Goal: Information Seeking & Learning: Learn about a topic

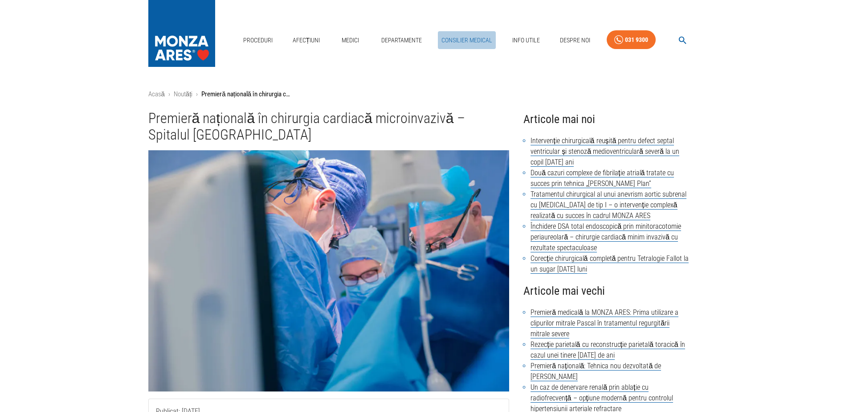
click at [470, 39] on link "Consilier Medical" at bounding box center [467, 40] width 58 height 18
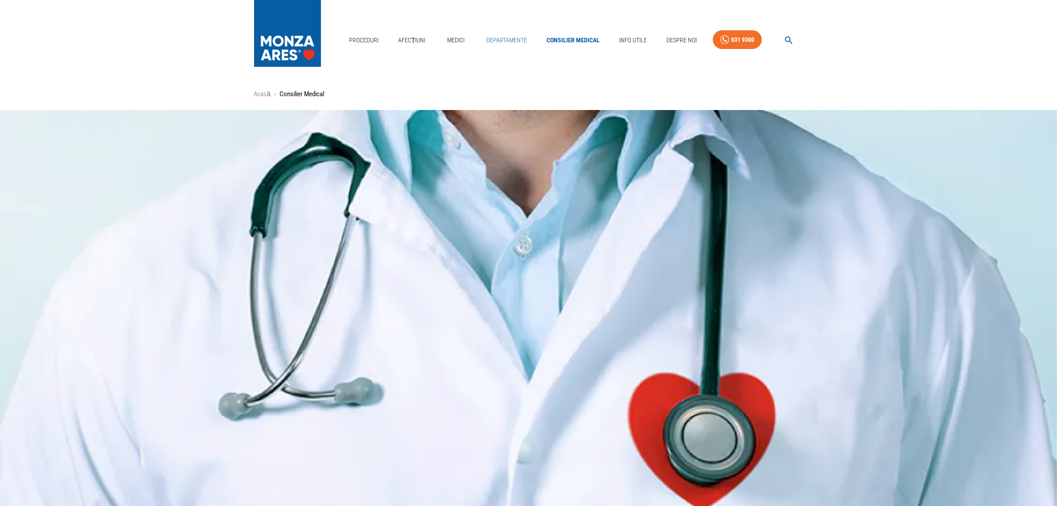
click at [503, 41] on link "Departamente" at bounding box center [507, 40] width 48 height 18
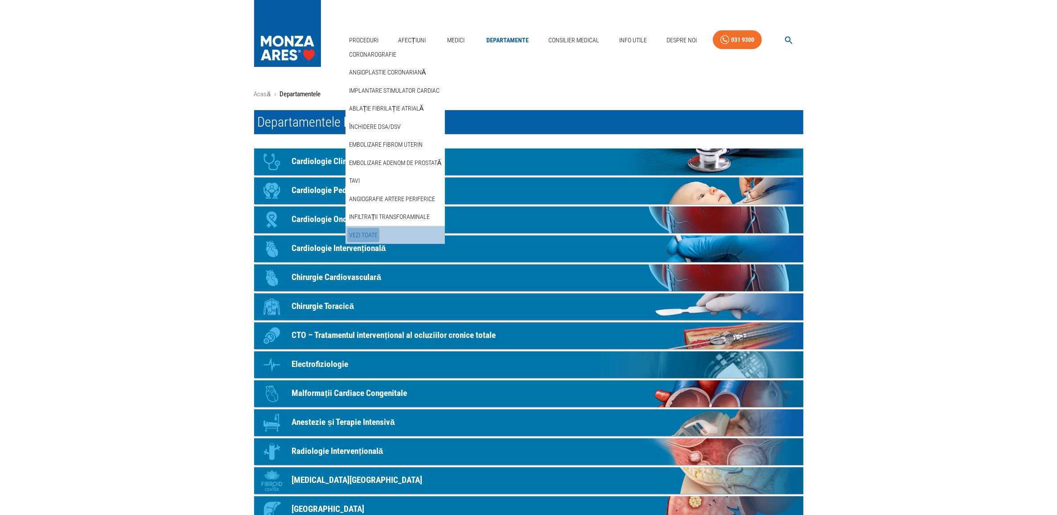
click at [377, 233] on link "Vezi Toate" at bounding box center [363, 235] width 32 height 15
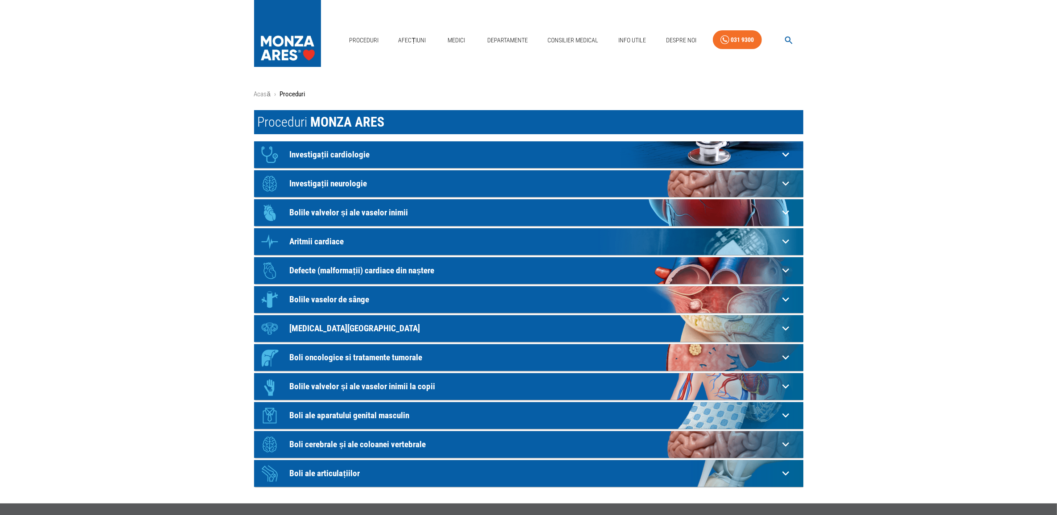
click at [328, 299] on p "Bolile vaselor de sânge" at bounding box center [534, 299] width 489 height 9
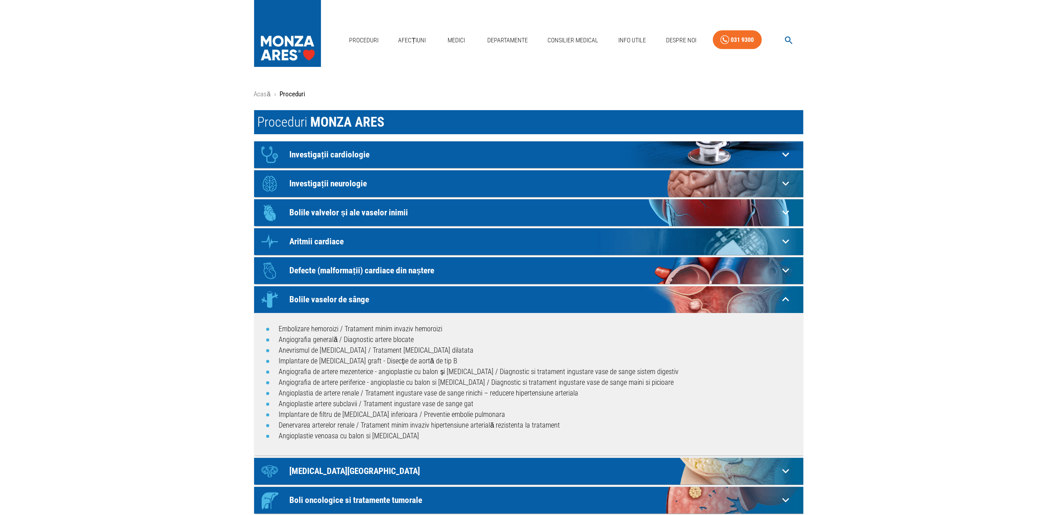
click at [784, 295] on icon at bounding box center [786, 299] width 14 height 14
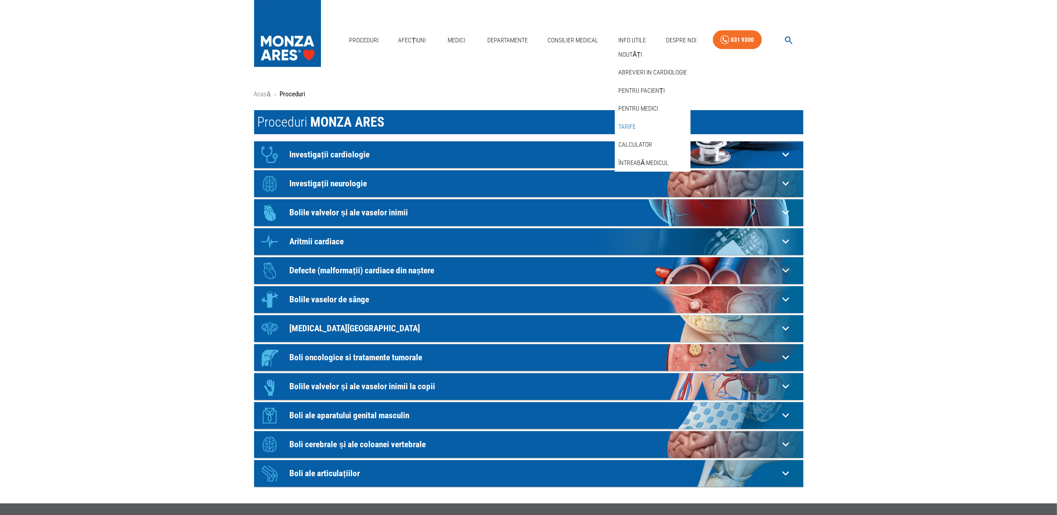
click at [630, 127] on link "Tarife" at bounding box center [626, 126] width 21 height 15
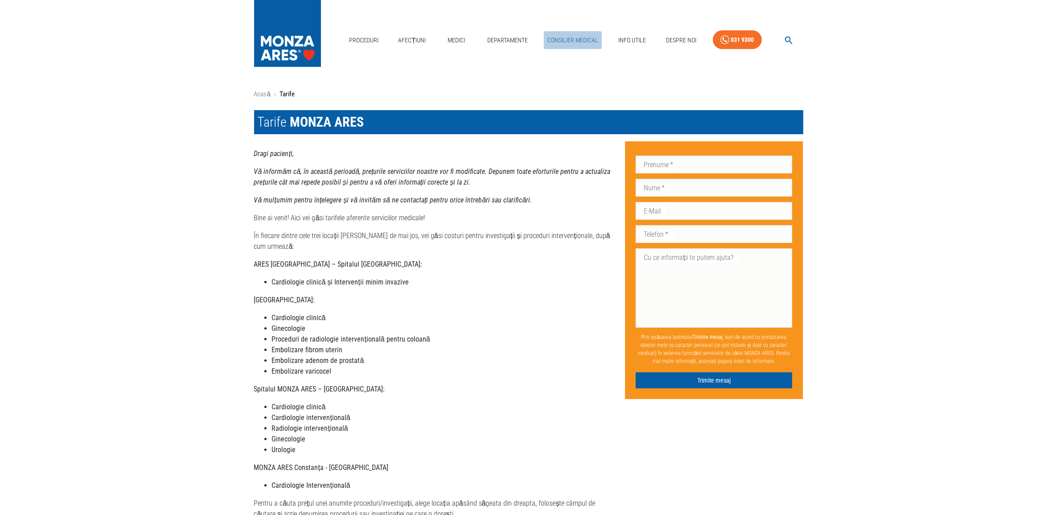
click at [578, 41] on link "Consilier Medical" at bounding box center [573, 40] width 58 height 18
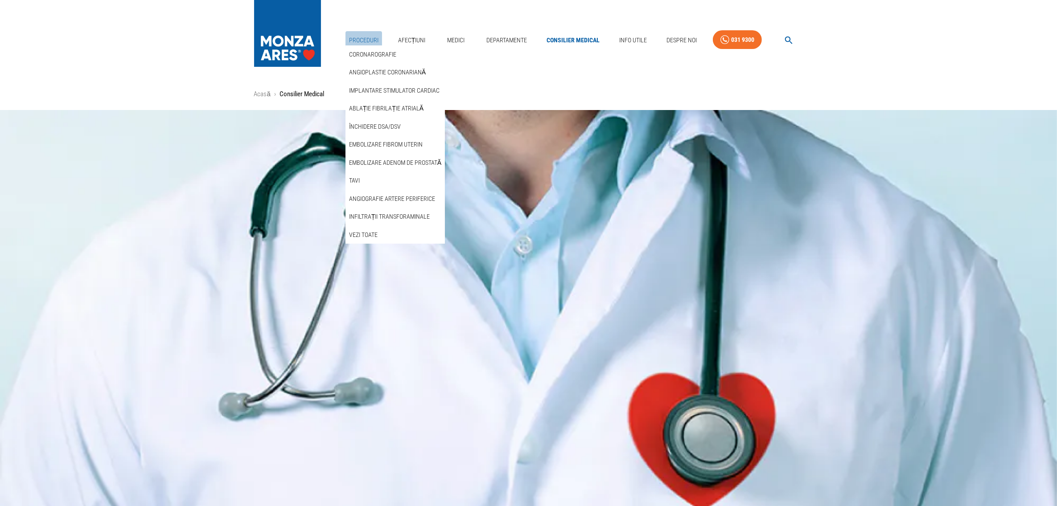
click at [359, 40] on link "Proceduri" at bounding box center [363, 40] width 37 height 18
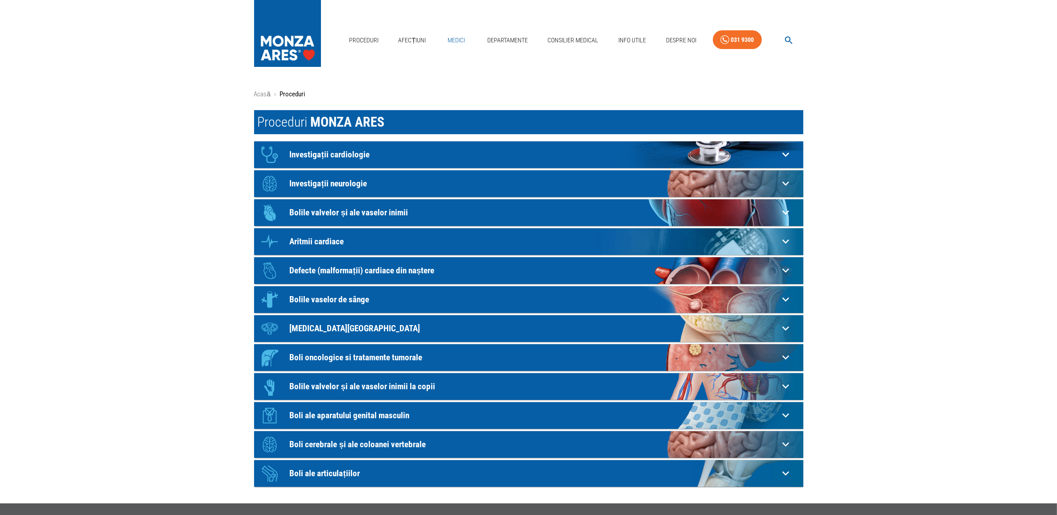
click at [457, 34] on link "Medici" at bounding box center [456, 40] width 29 height 18
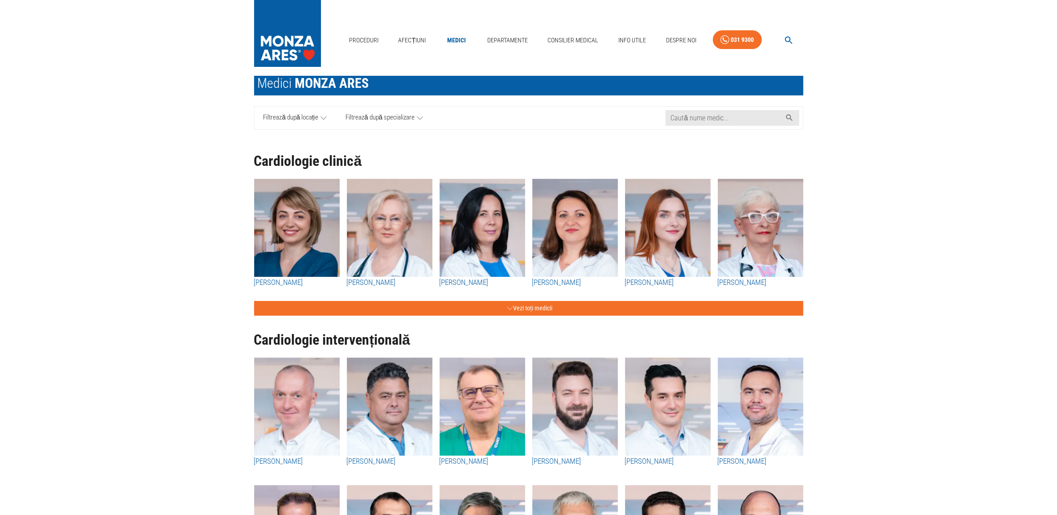
scroll to position [56, 0]
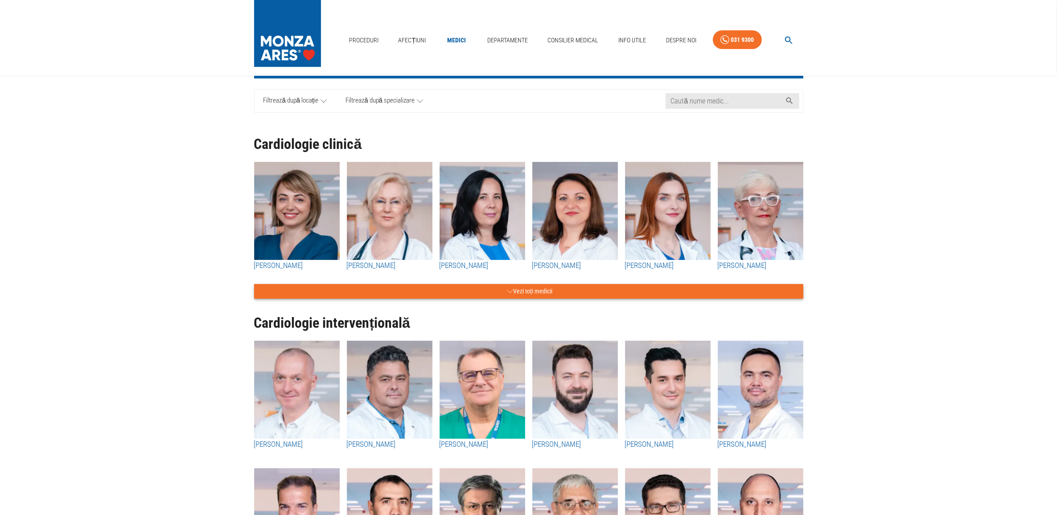
click at [516, 290] on button "Vezi toți medicii" at bounding box center [528, 291] width 549 height 15
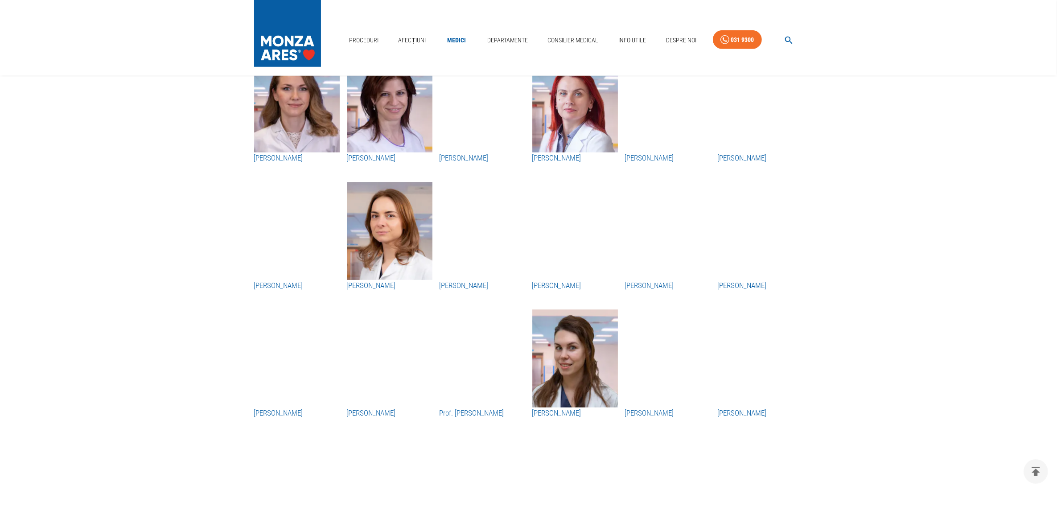
scroll to position [947, 0]
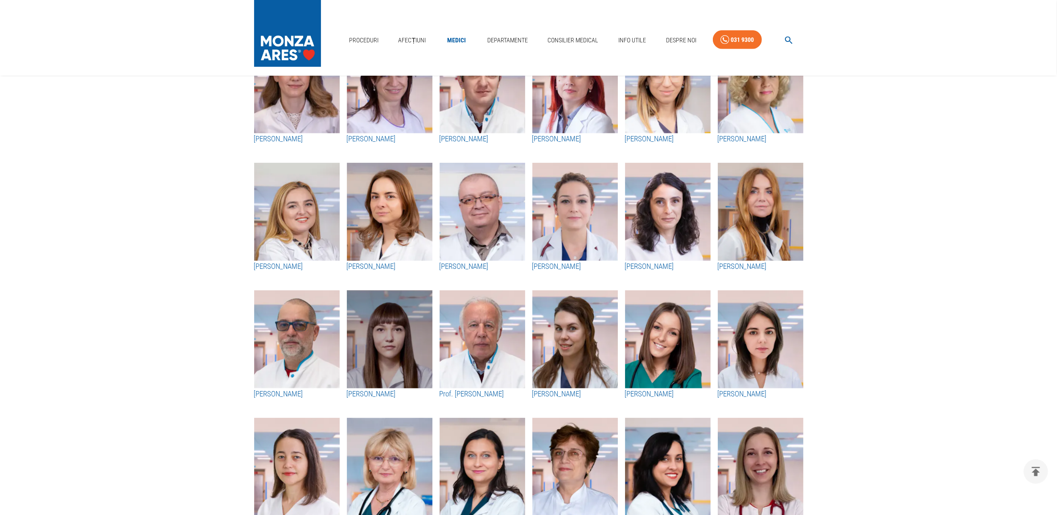
click at [390, 346] on img "button" at bounding box center [390, 339] width 86 height 98
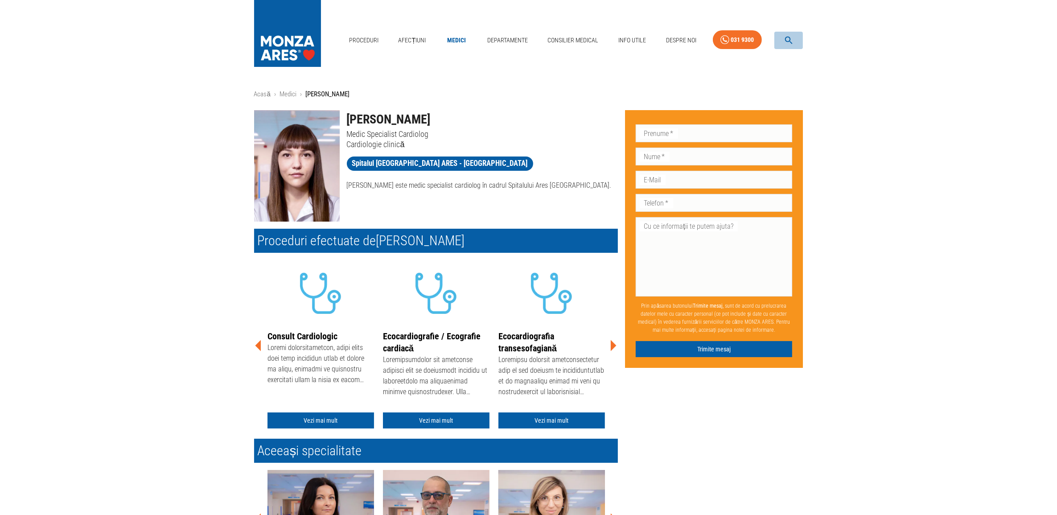
click at [790, 40] on icon "button" at bounding box center [789, 41] width 8 height 8
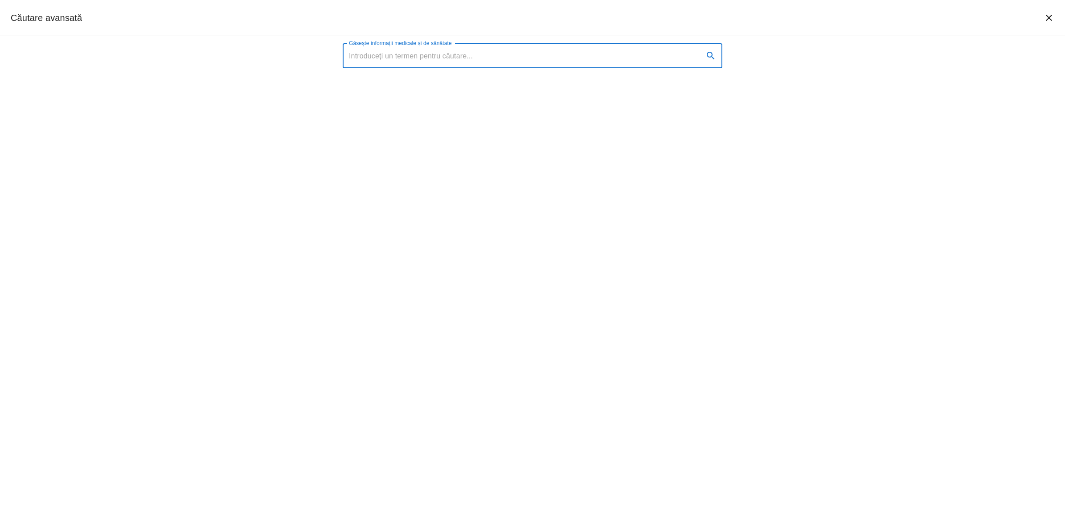
click at [431, 58] on input "Găsește informații medicale și de sănătate" at bounding box center [520, 55] width 354 height 25
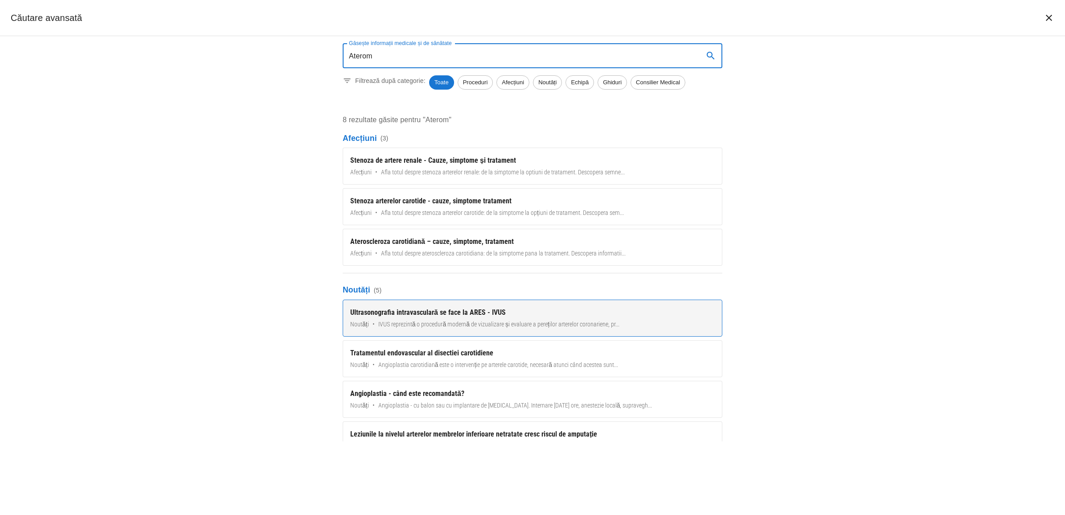
type input "Aterom"
click at [401, 312] on div "Ultrasonografia intravasculară se face la ARES - IVUS" at bounding box center [532, 312] width 365 height 11
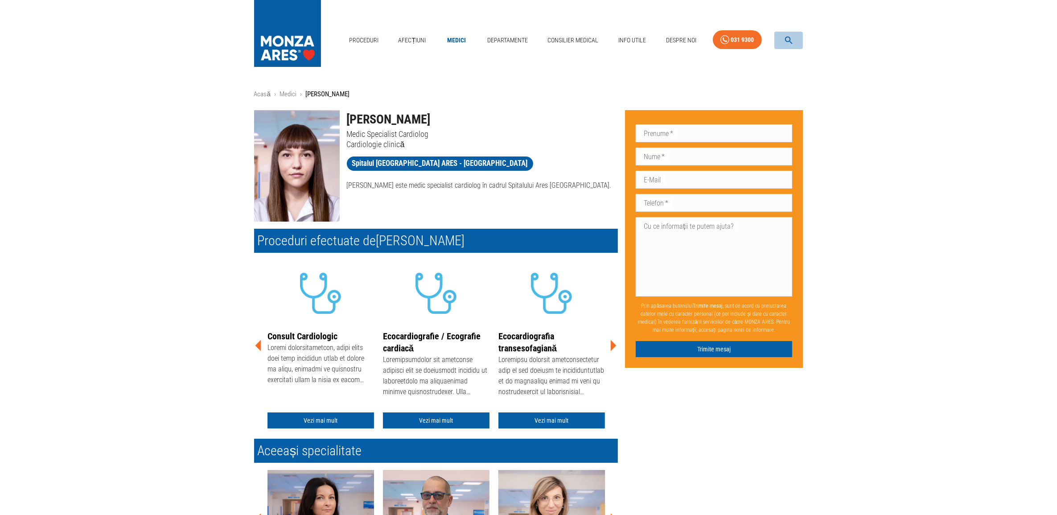
click at [783, 40] on button "button" at bounding box center [788, 40] width 29 height 17
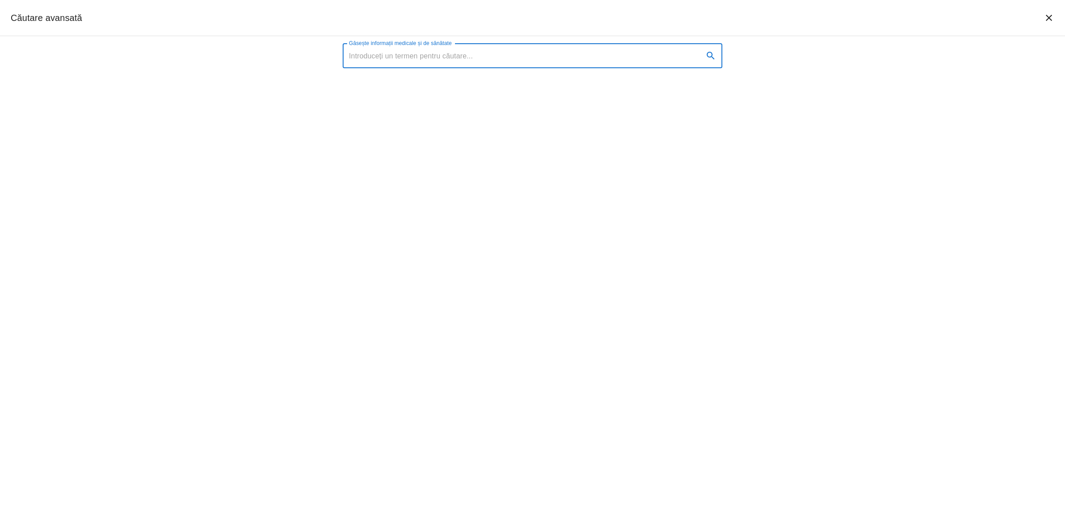
click at [393, 60] on input "Găsește informații medicale și de sănătate" at bounding box center [520, 55] width 354 height 25
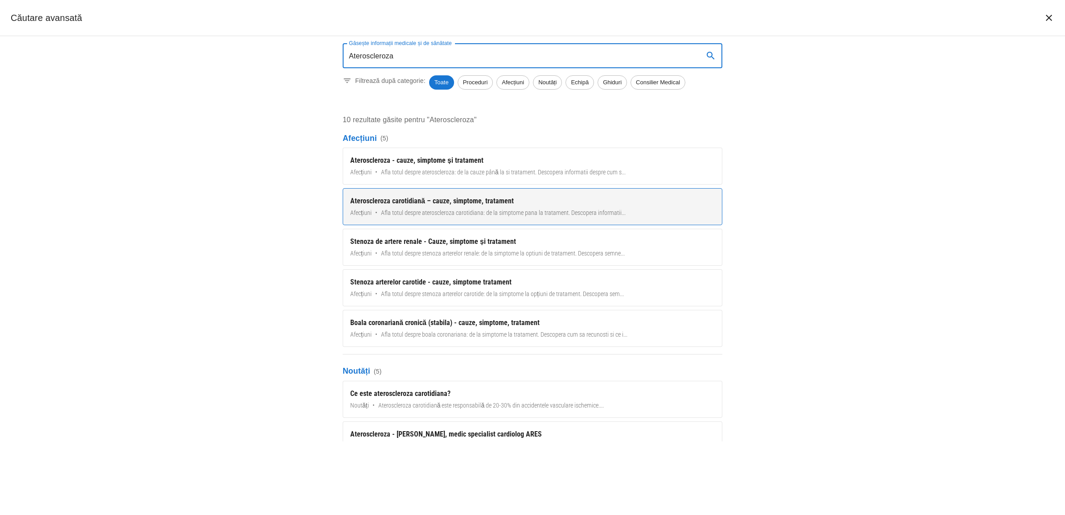
type input "Ateroscleroza"
click at [418, 204] on div "Ateroscleroza carotidiană – cauze, simptome, tratament" at bounding box center [532, 201] width 365 height 11
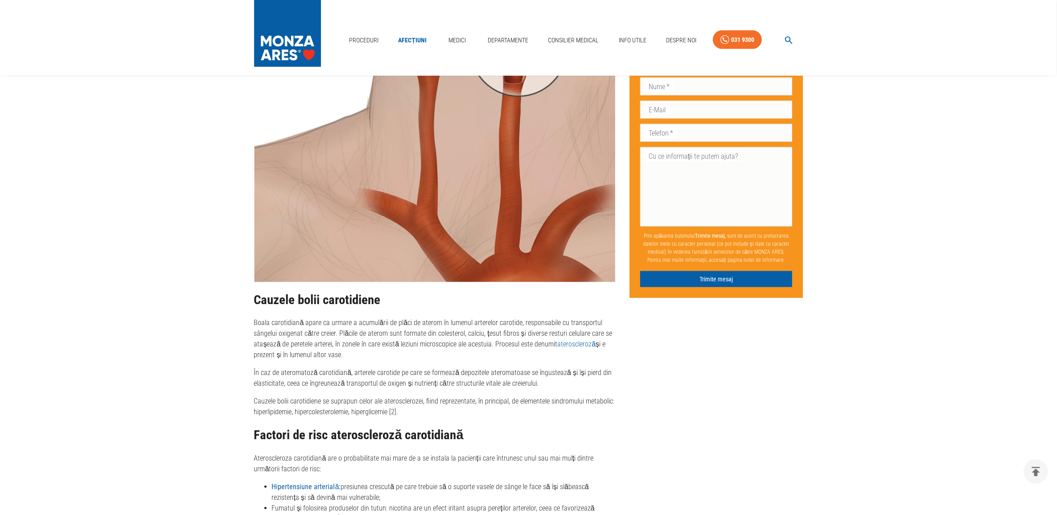
scroll to position [768, 0]
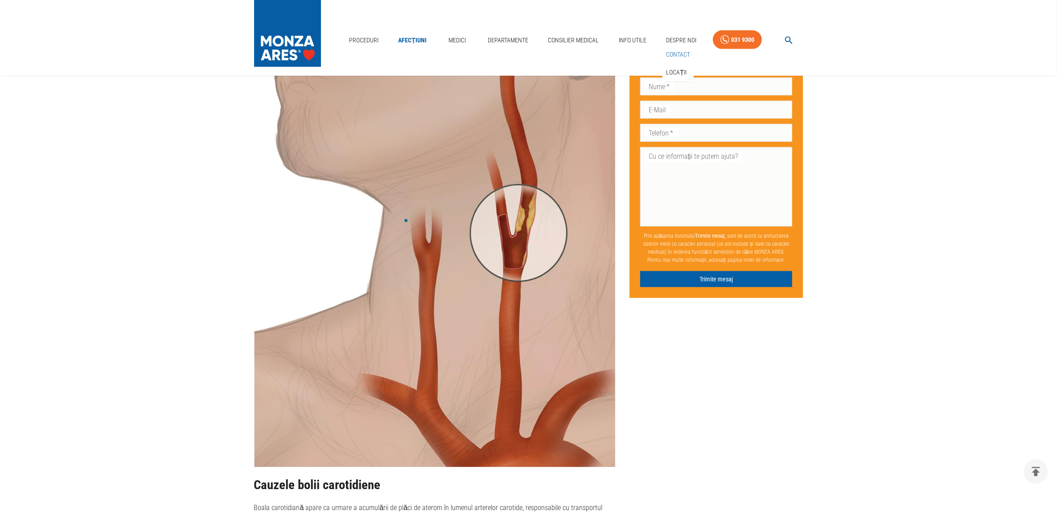
click at [676, 51] on link "Contact" at bounding box center [678, 54] width 28 height 15
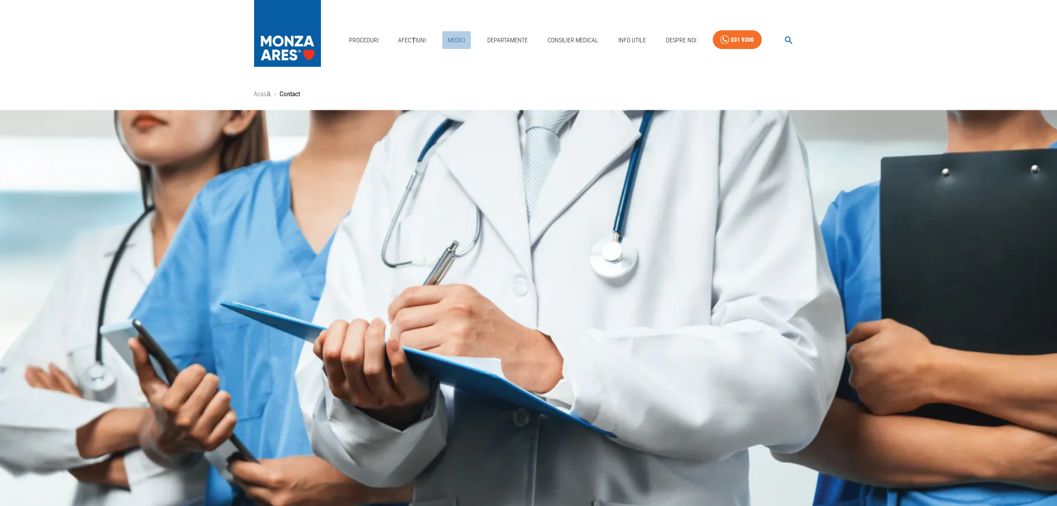
click at [456, 39] on link "Medici" at bounding box center [456, 40] width 29 height 18
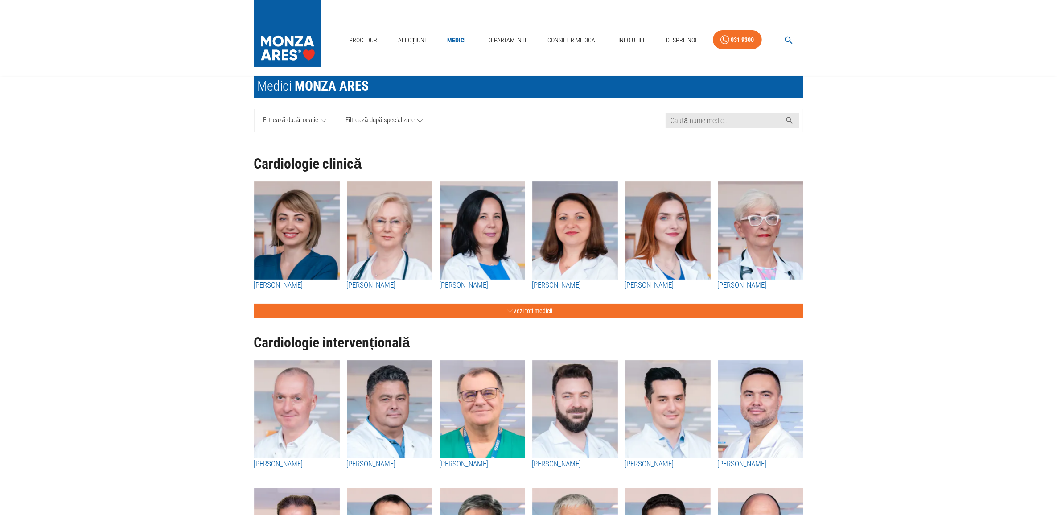
scroll to position [56, 0]
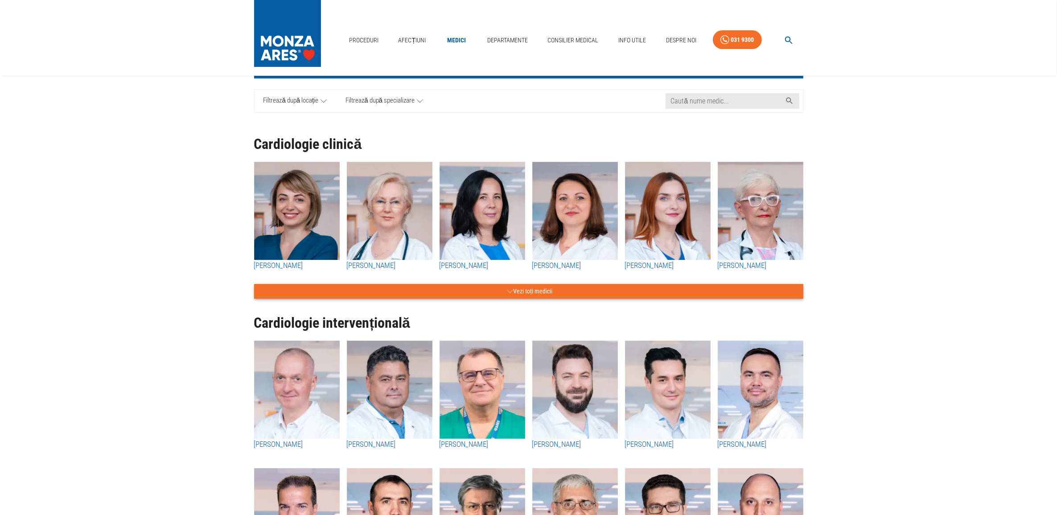
click at [534, 292] on button "Vezi toți medicii" at bounding box center [528, 291] width 549 height 15
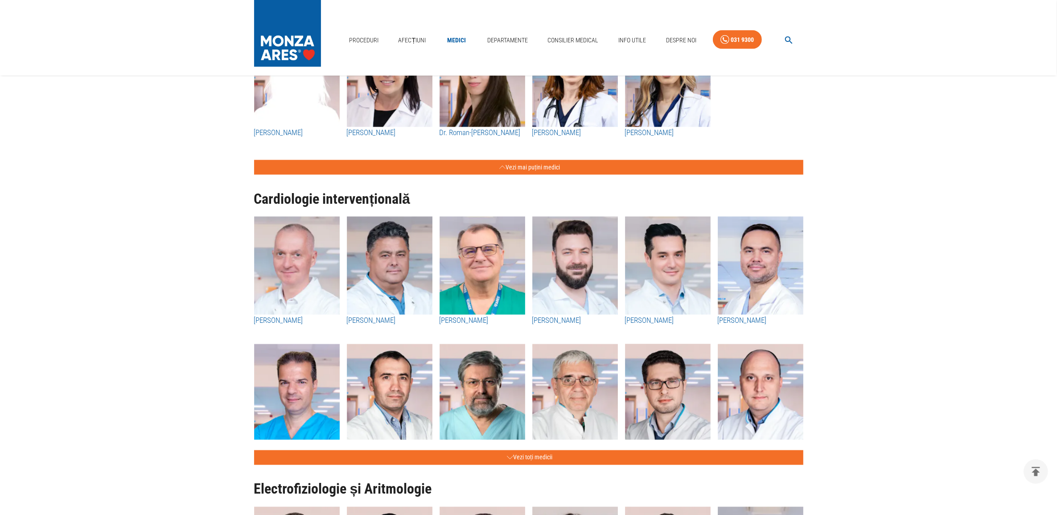
scroll to position [1727, 0]
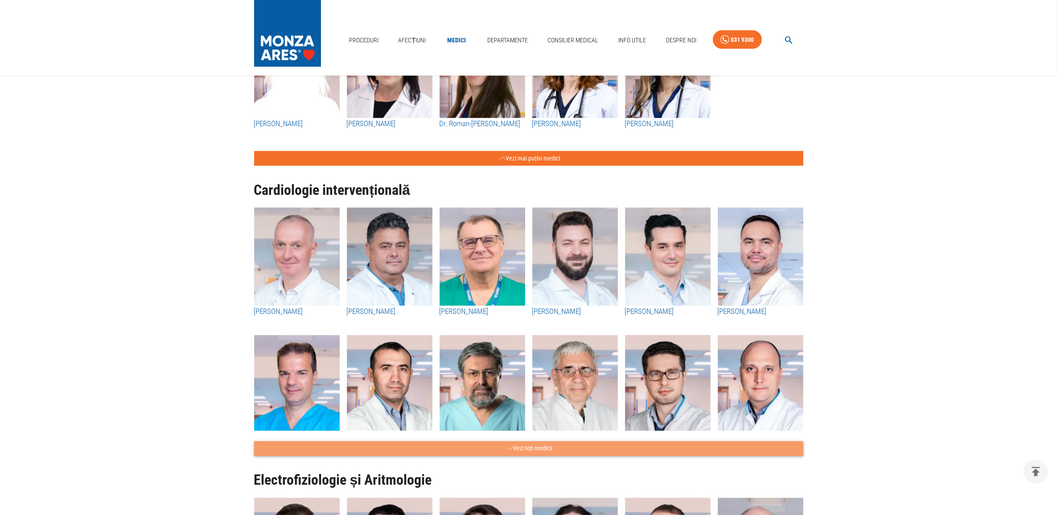
click at [521, 411] on button "Vezi toți medicii" at bounding box center [528, 448] width 549 height 15
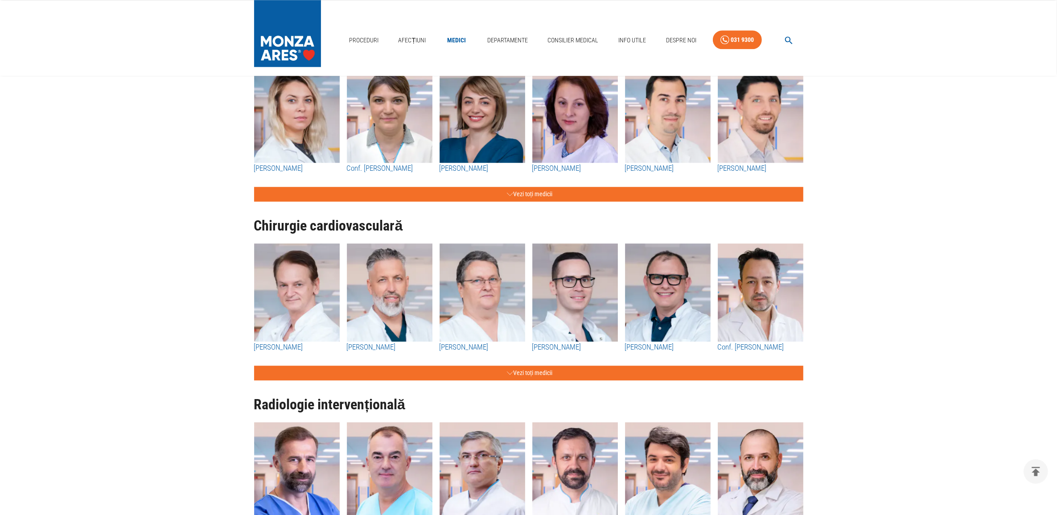
scroll to position [3008, 0]
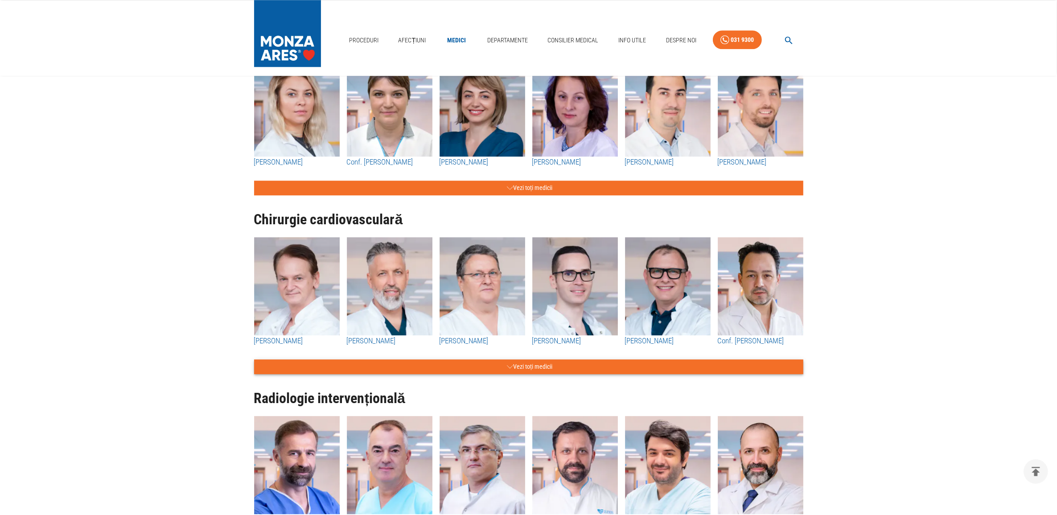
click at [526, 364] on button "Vezi toți medicii" at bounding box center [528, 366] width 549 height 15
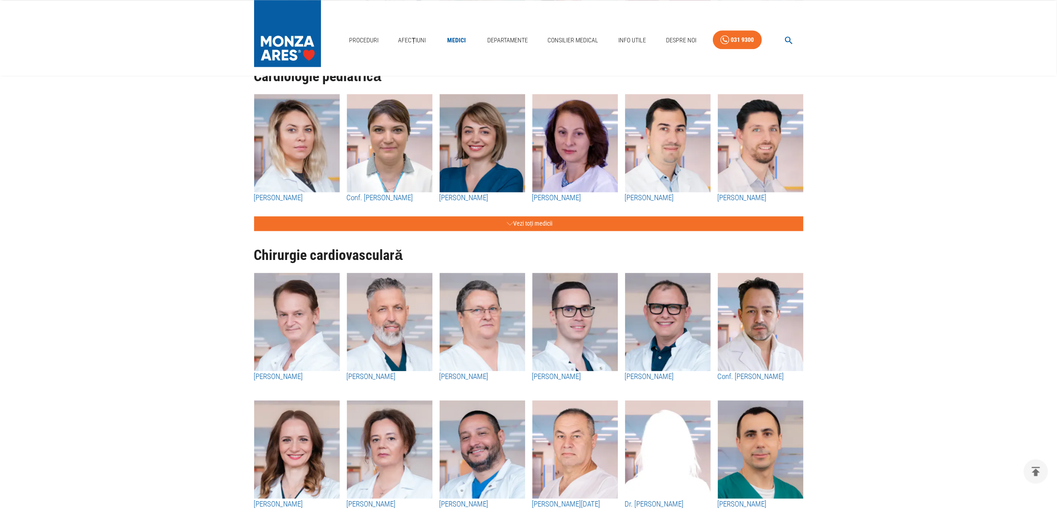
scroll to position [2952, 0]
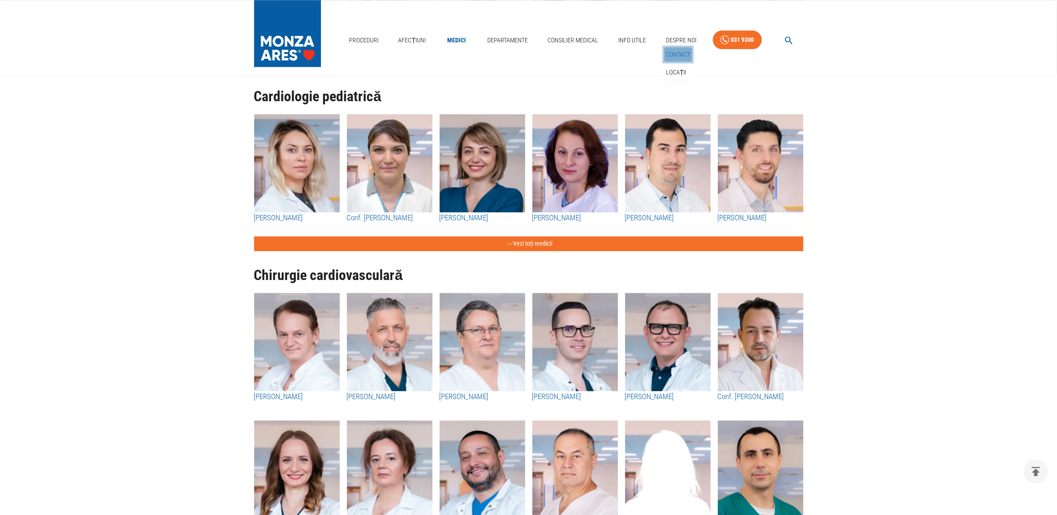
click at [677, 53] on link "Contact" at bounding box center [678, 54] width 28 height 15
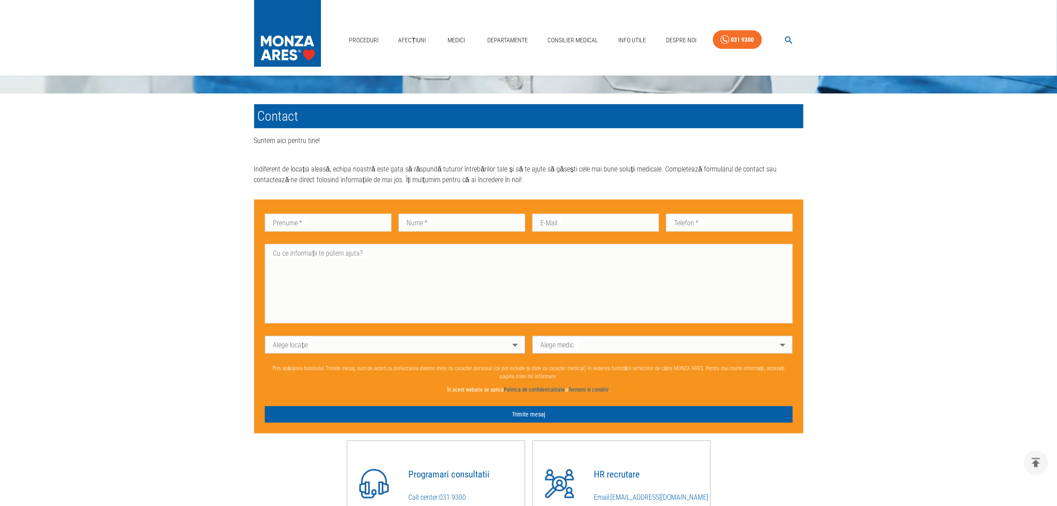
scroll to position [613, 0]
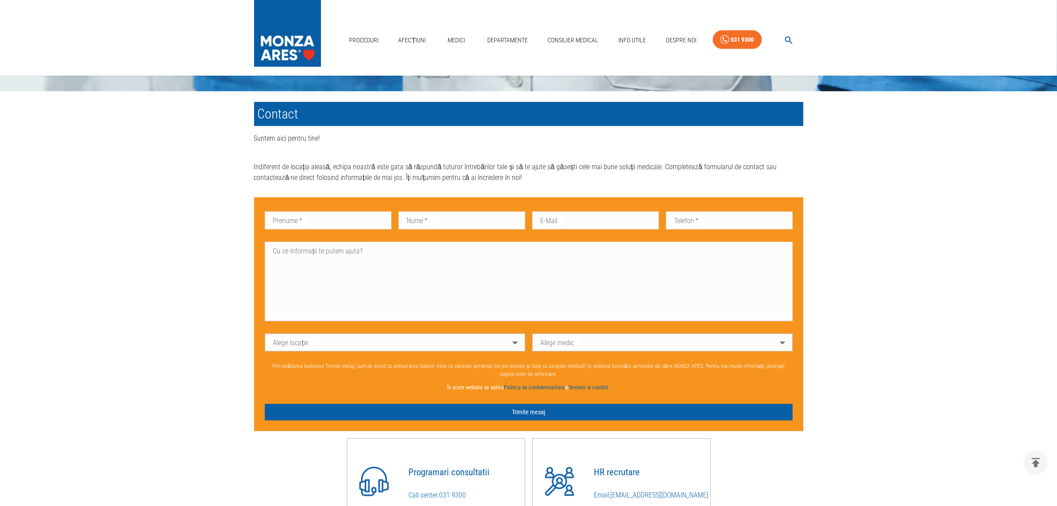
click at [518, 349] on body "Proceduri Afecțiuni Medici Departamente Consilier Medical Info Utile Despre Noi…" at bounding box center [528, 34] width 1057 height 1295
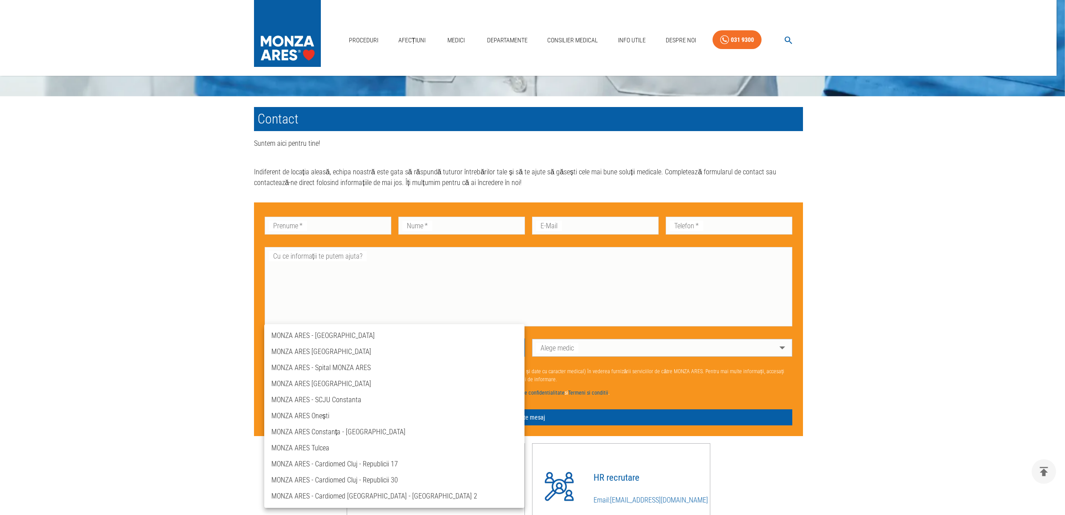
click at [361, 284] on div at bounding box center [532, 257] width 1065 height 515
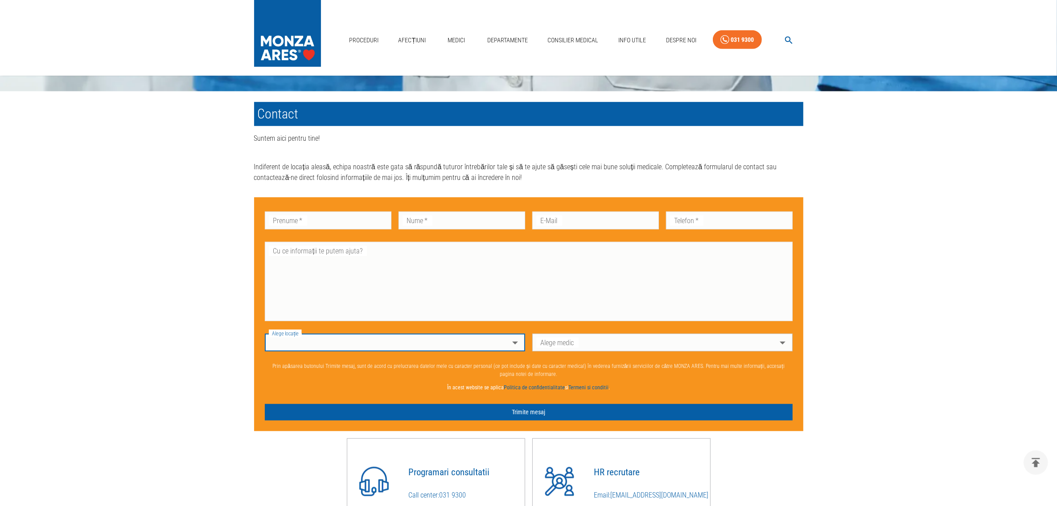
click at [514, 348] on body "Proceduri Afecțiuni Medici Departamente Consilier Medical Info Utile Despre Noi…" at bounding box center [528, 34] width 1057 height 1295
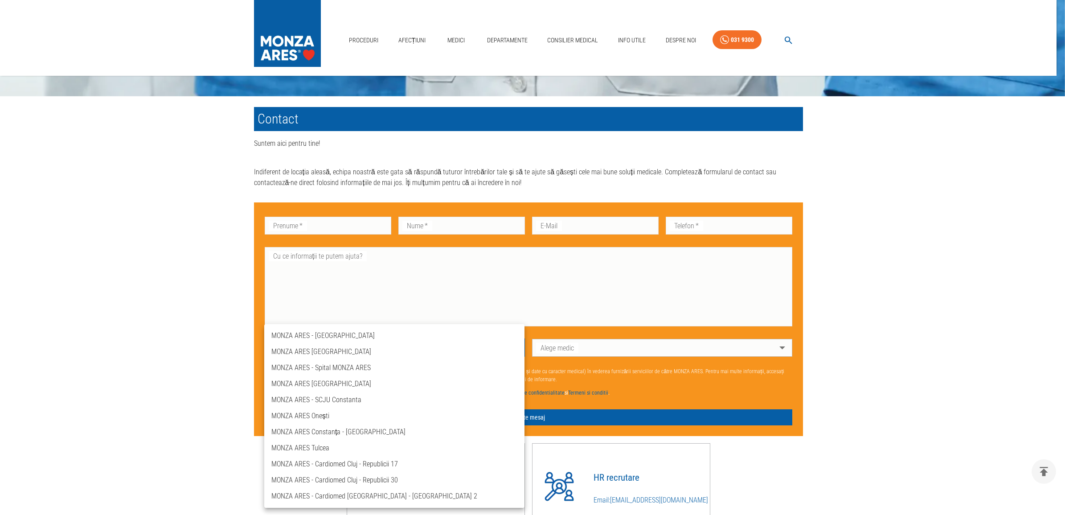
click at [357, 411] on li "MONZA ARES - Cardiomed Cluj - Republicii 17" at bounding box center [394, 464] width 260 height 16
type input "ares-cardiomed-[GEOGRAPHIC_DATA]-republicii-17"
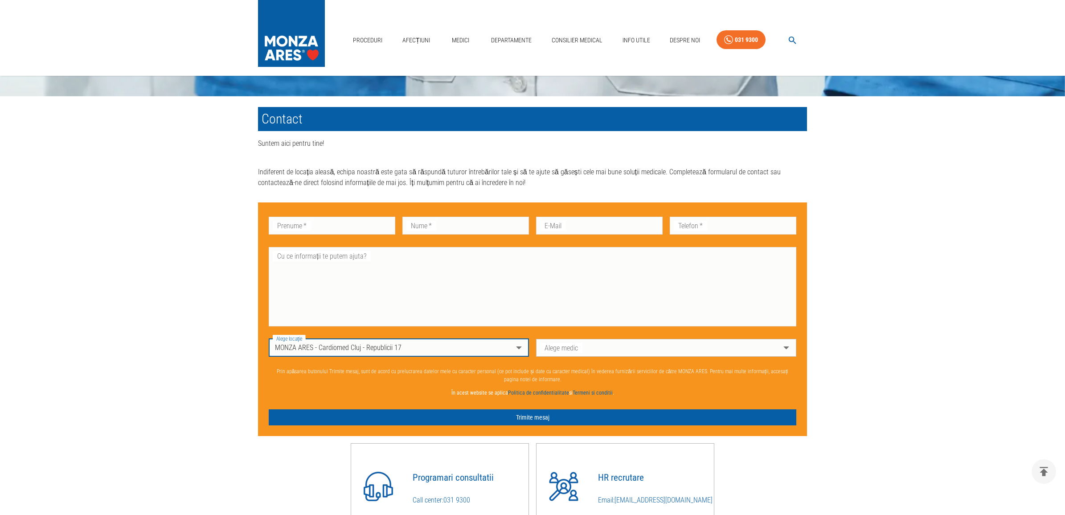
click at [780, 348] on body "Proceduri Afecțiuni Medici Departamente Consilier Medical Info Utile Despre Noi…" at bounding box center [532, 36] width 1065 height 1299
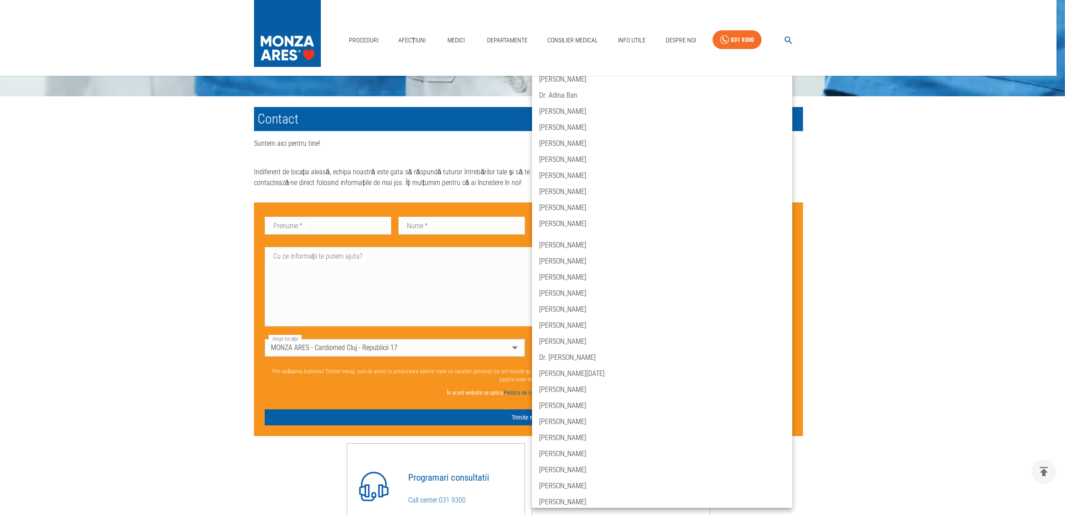
click at [845, 301] on div at bounding box center [532, 257] width 1065 height 515
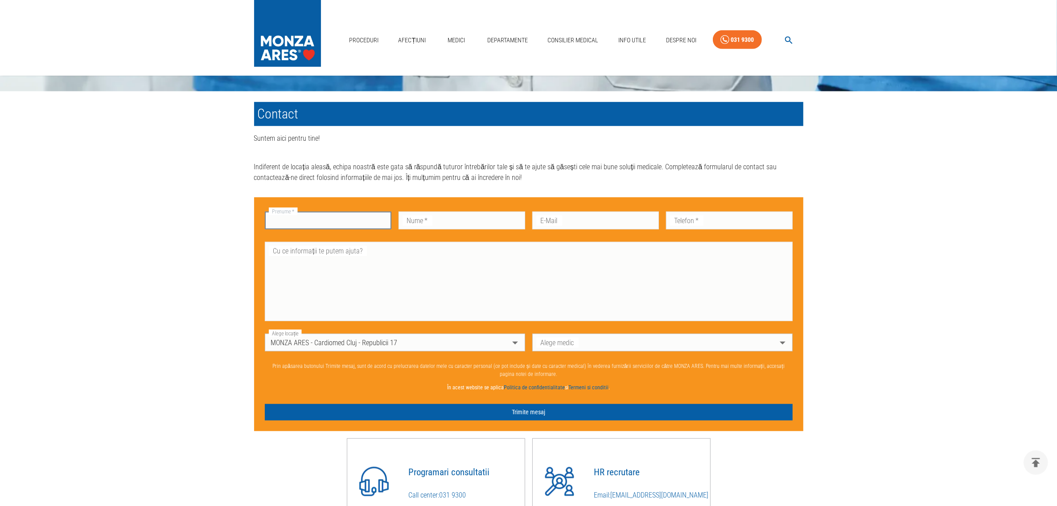
click at [303, 223] on input "Prenume   *" at bounding box center [328, 221] width 127 height 18
type input "[PERSON_NAME]"
type input "Udvari"
type input "[EMAIL_ADDRESS][DOMAIN_NAME]"
type input "0761678193"
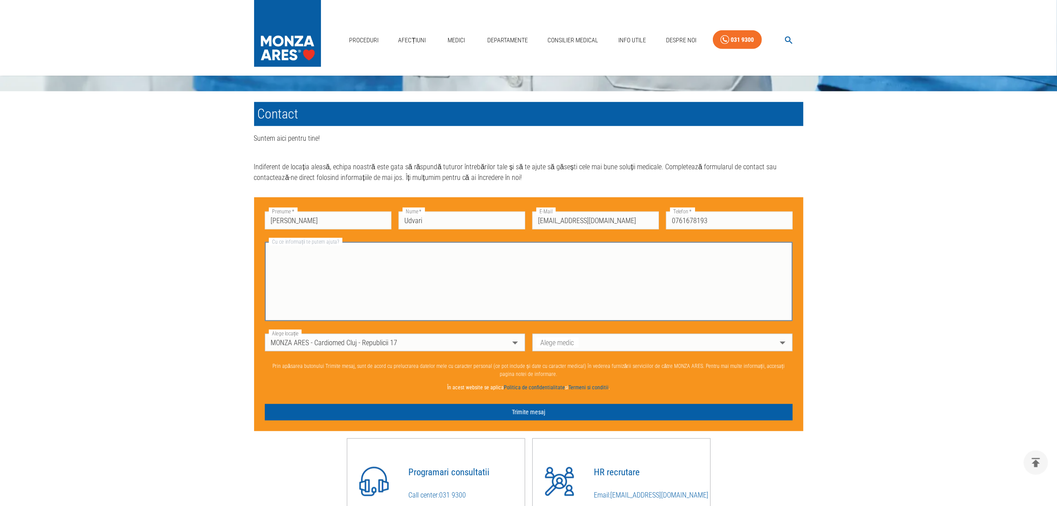
click at [356, 270] on textarea "Cu ce informații te putem ajuta?" at bounding box center [528, 282] width 515 height 72
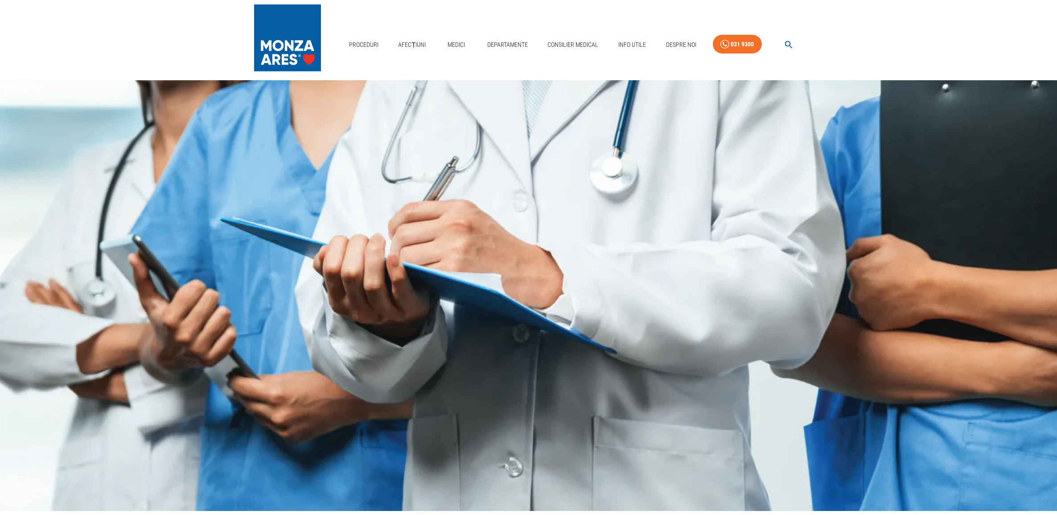
scroll to position [0, 0]
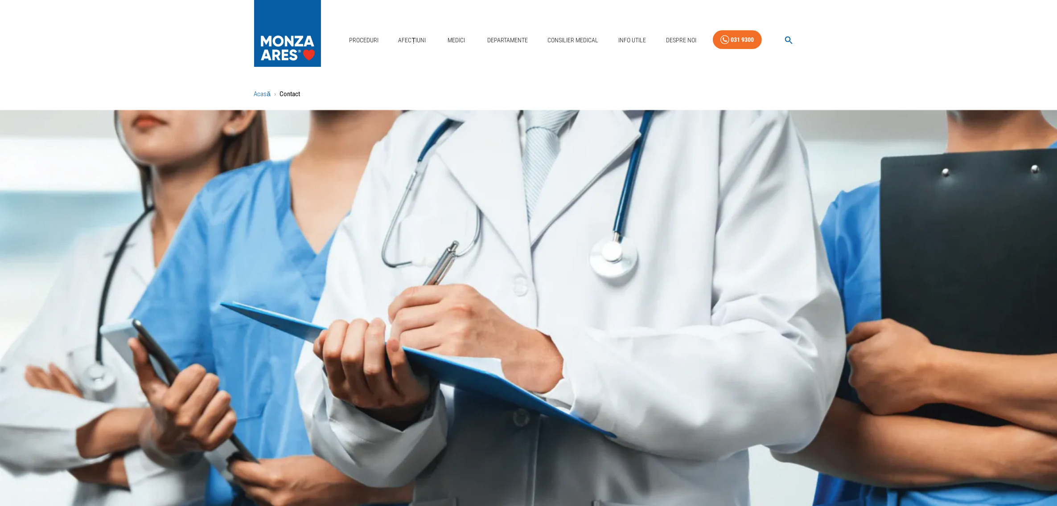
click at [257, 94] on link "Acasă" at bounding box center [262, 94] width 16 height 8
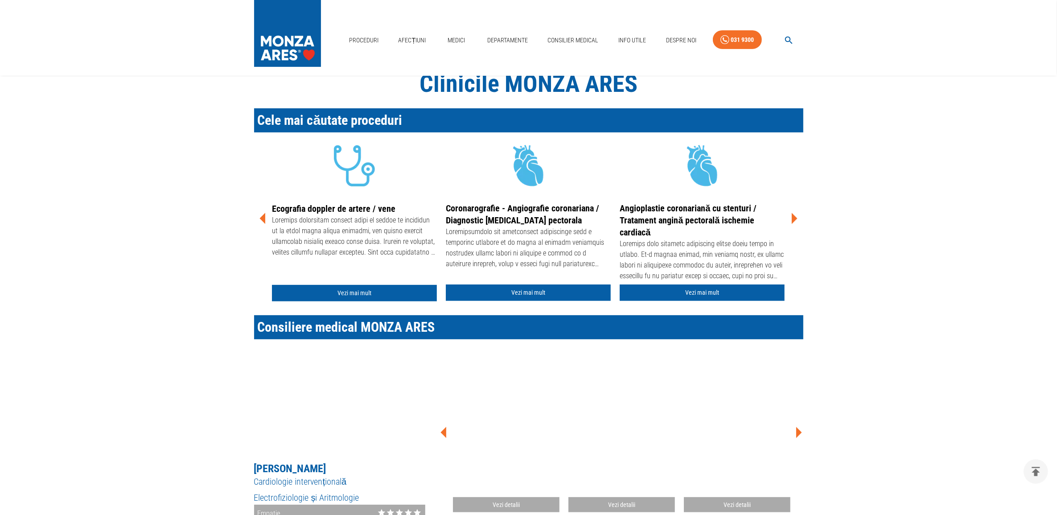
scroll to position [334, 0]
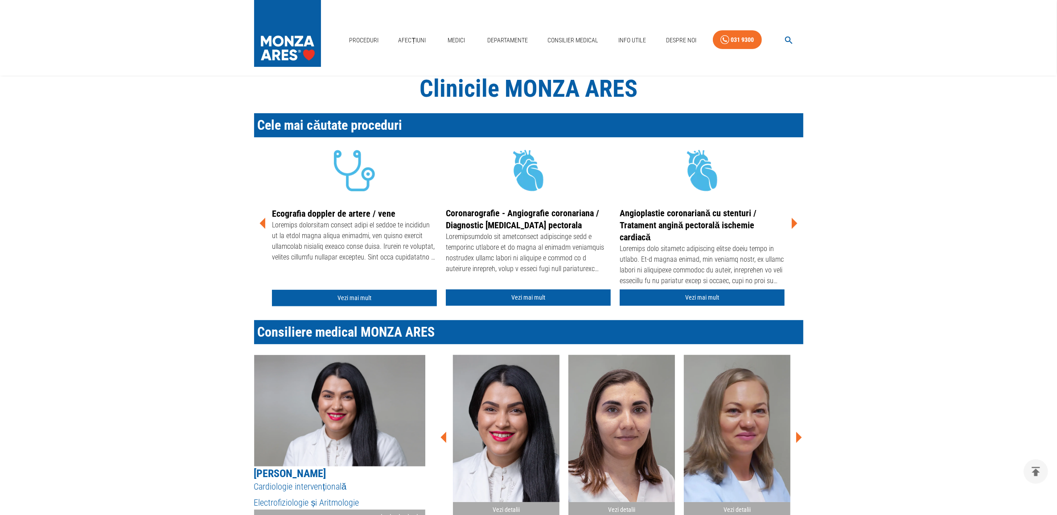
click at [706, 217] on link "Angioplastie coronariană cu stenturi / Tratament angină pectorală ischemie card…" at bounding box center [687, 225] width 137 height 35
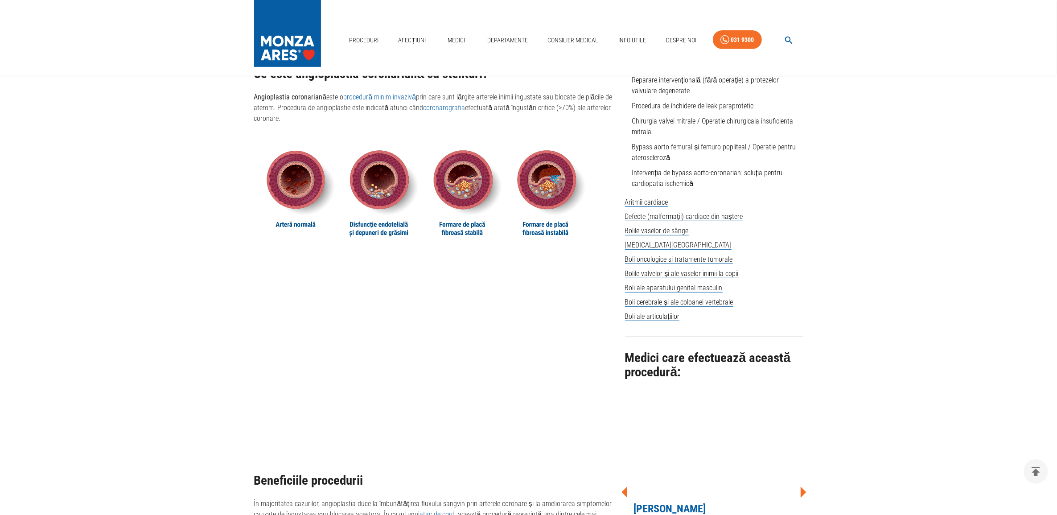
scroll to position [501, 0]
